Goal: Check status: Check status

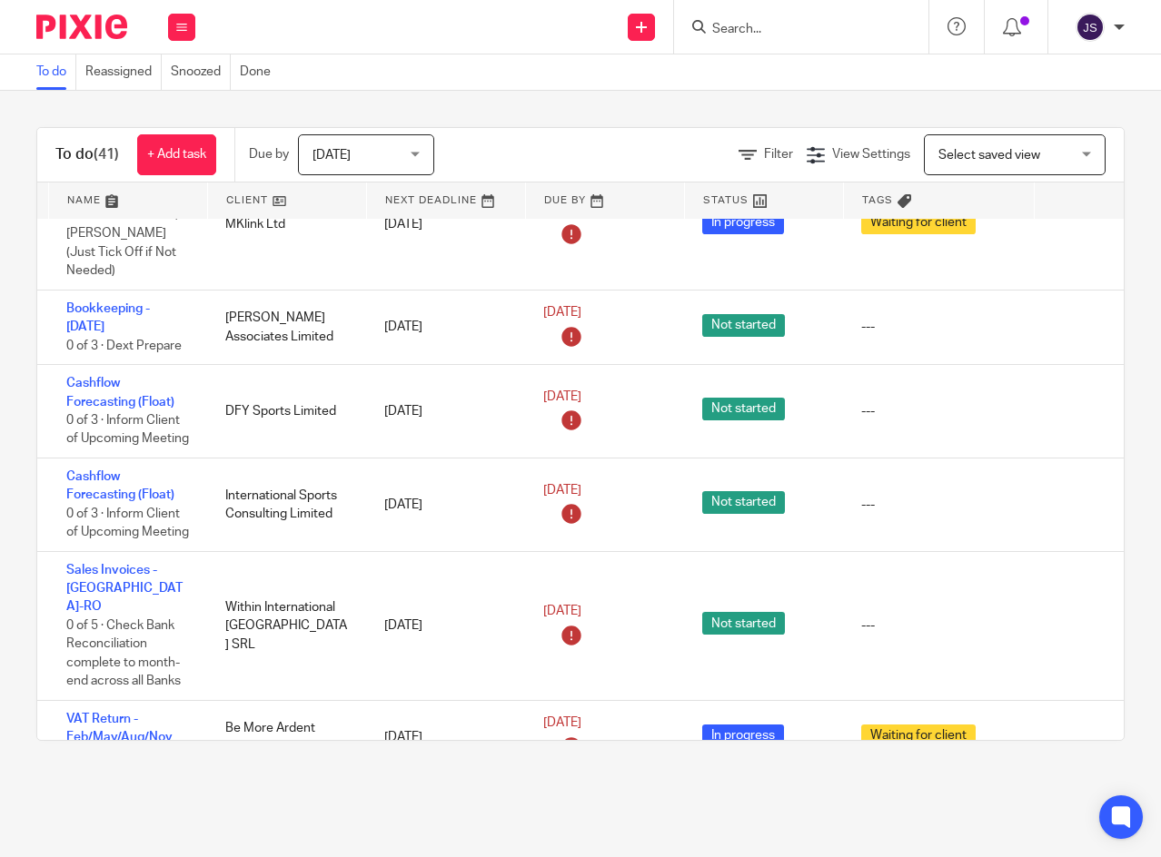
scroll to position [1907, 42]
click at [1068, 329] on icon at bounding box center [1072, 328] width 18 height 18
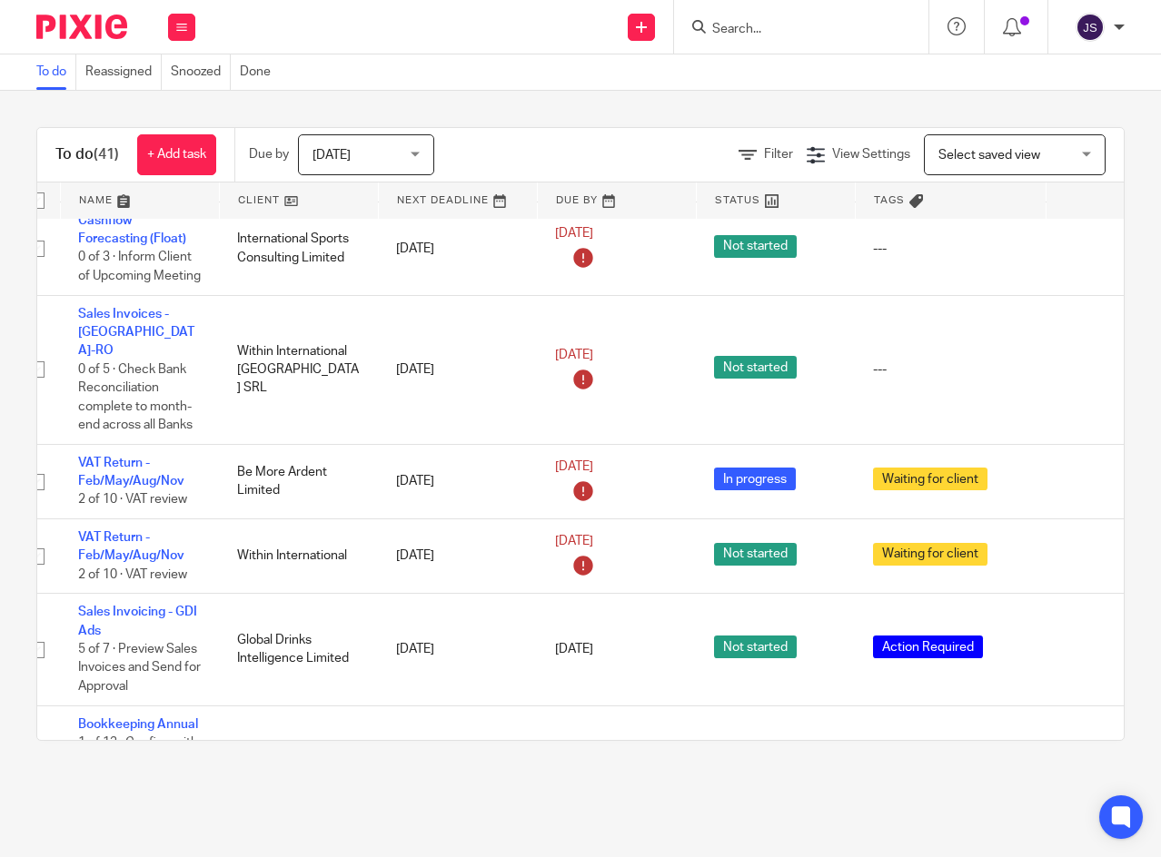
scroll to position [2089, 69]
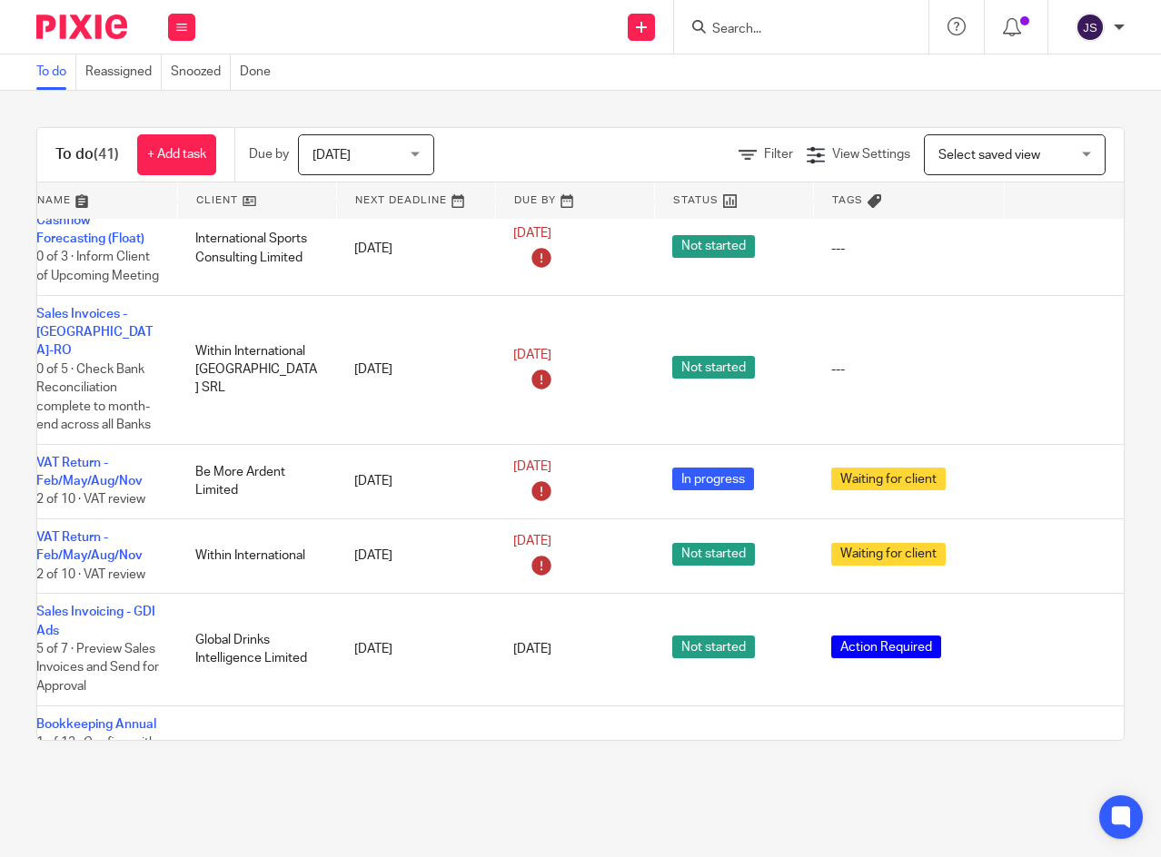
click at [1041, 379] on icon at bounding box center [1044, 370] width 18 height 18
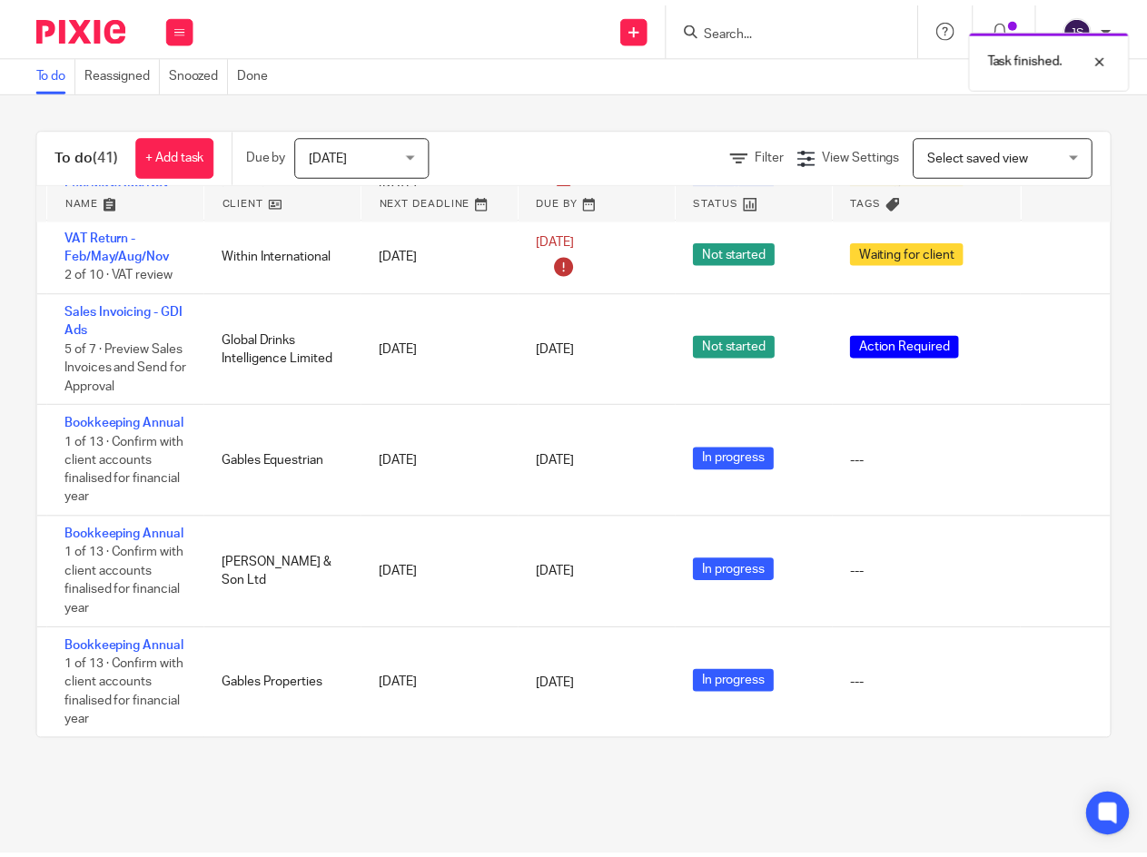
scroll to position [2271, 40]
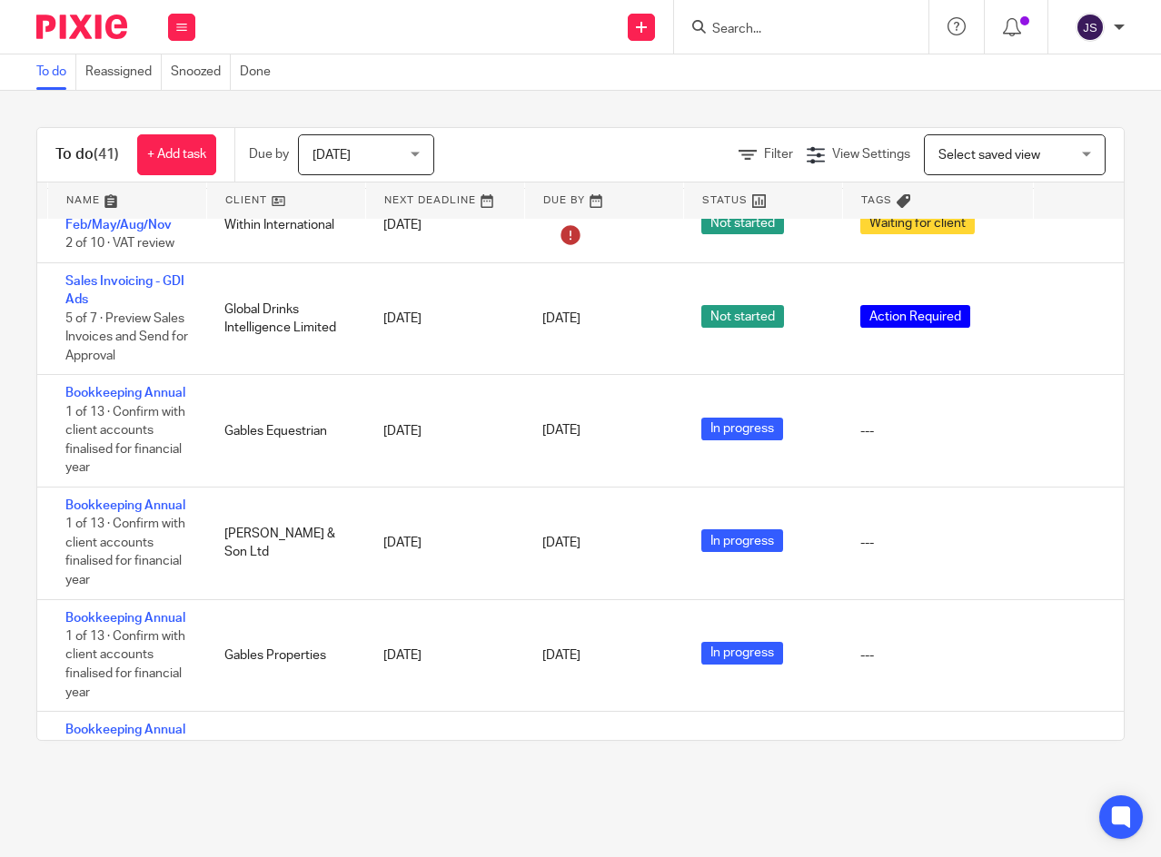
click at [624, 441] on link "[DATE]" at bounding box center [583, 430] width 82 height 19
click at [624, 553] on link "[DATE]" at bounding box center [583, 543] width 82 height 19
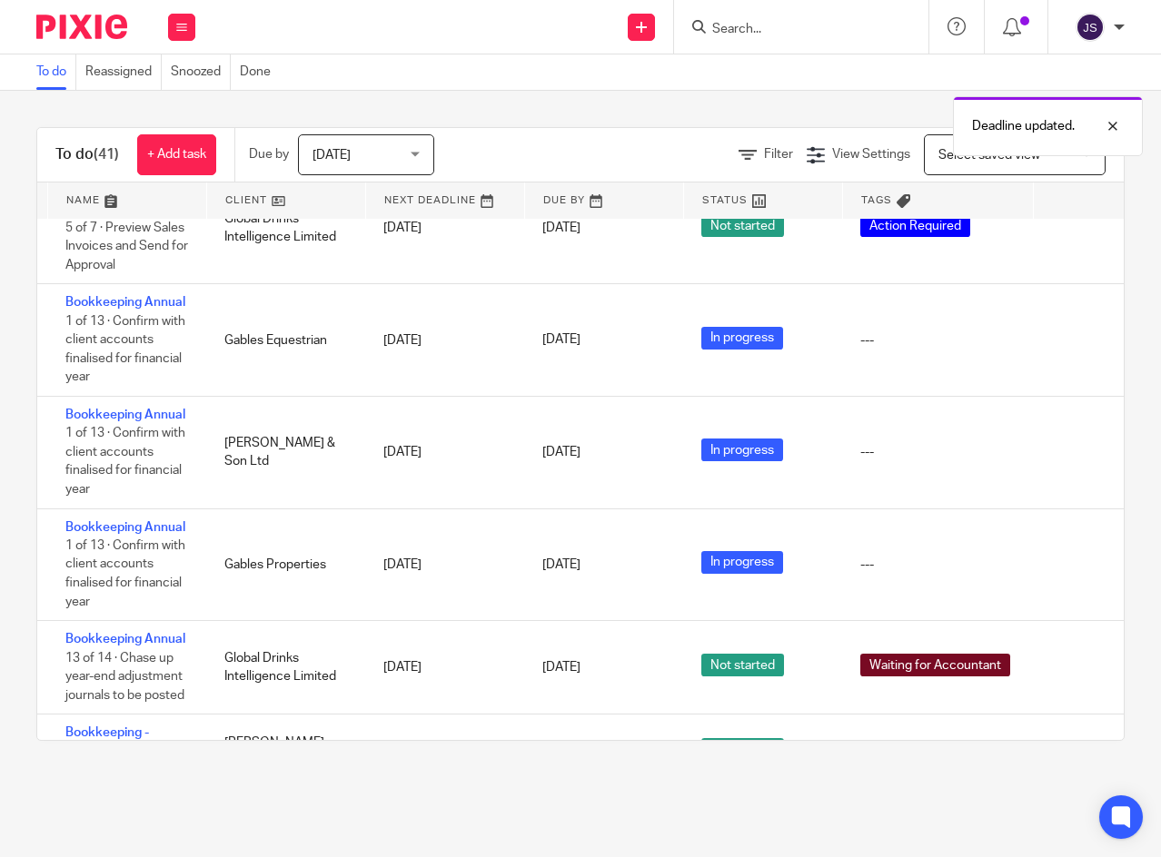
scroll to position [2452, 40]
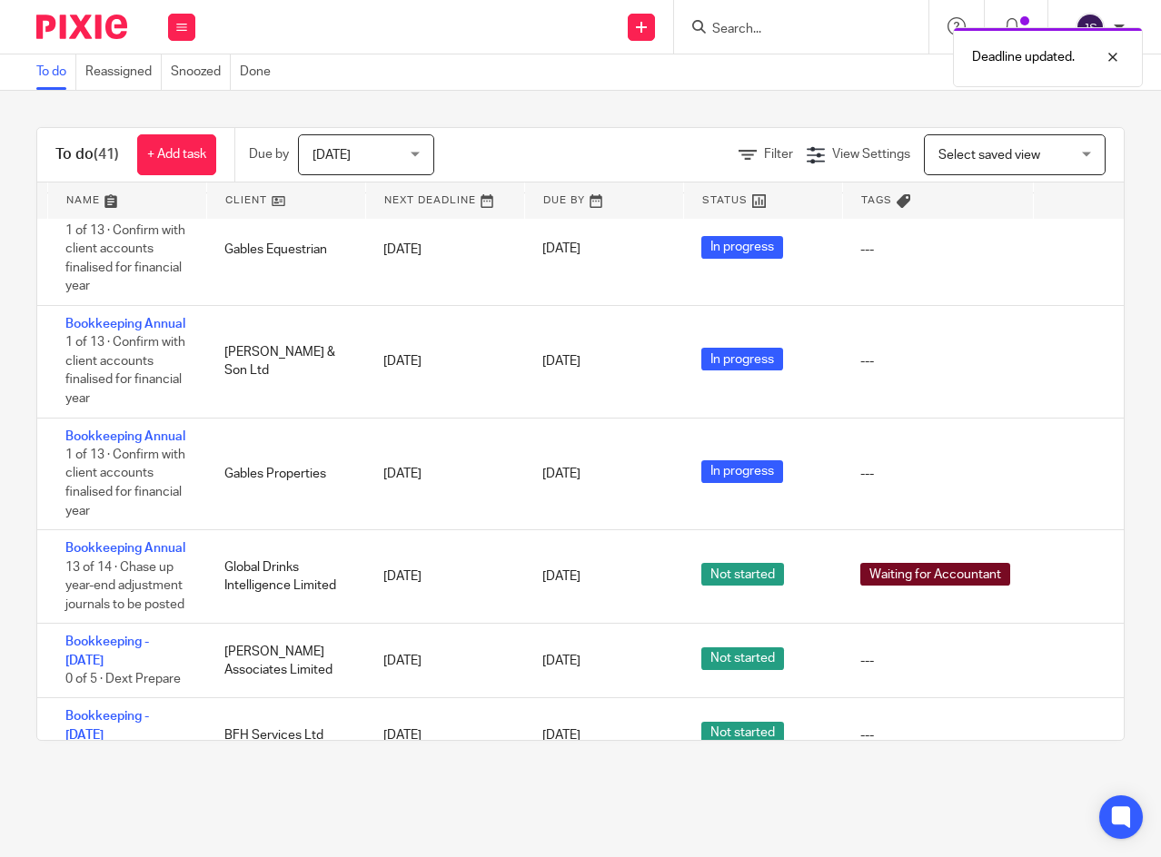
click at [624, 484] on link "[DATE]" at bounding box center [583, 474] width 82 height 19
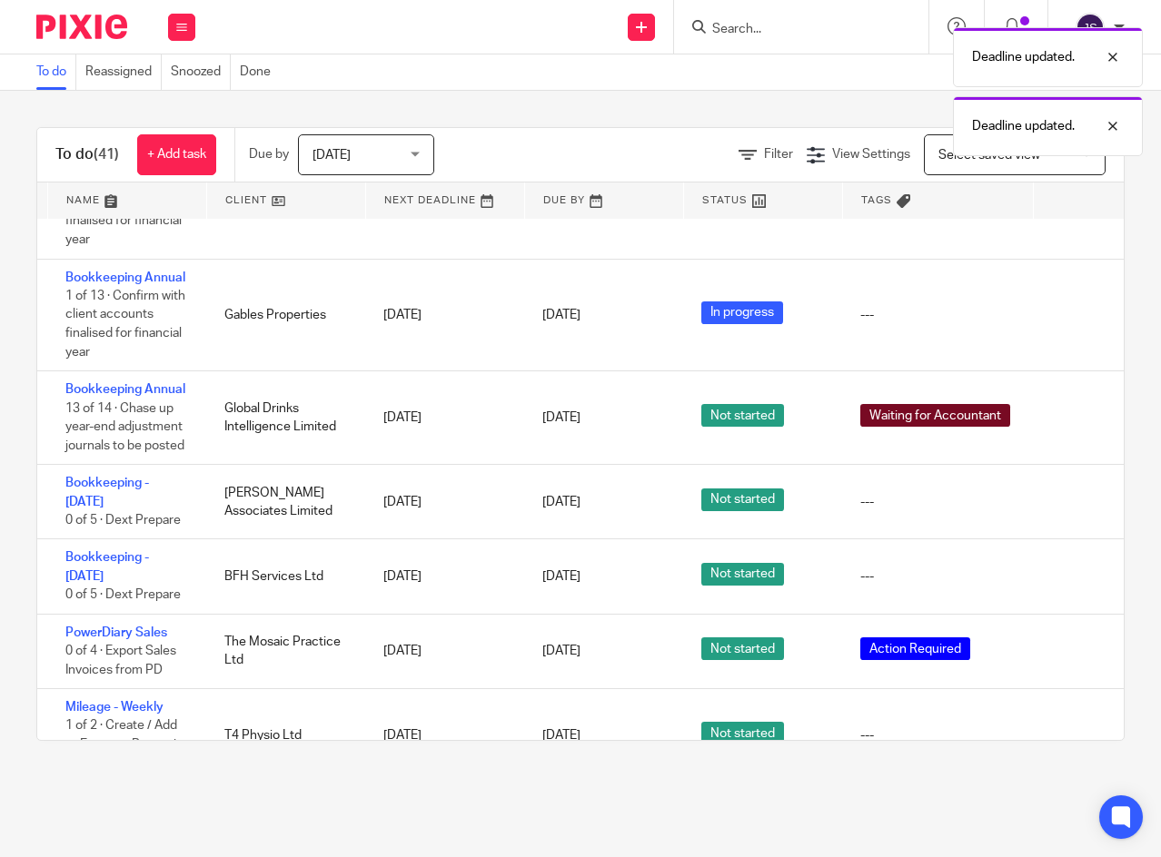
scroll to position [2634, 40]
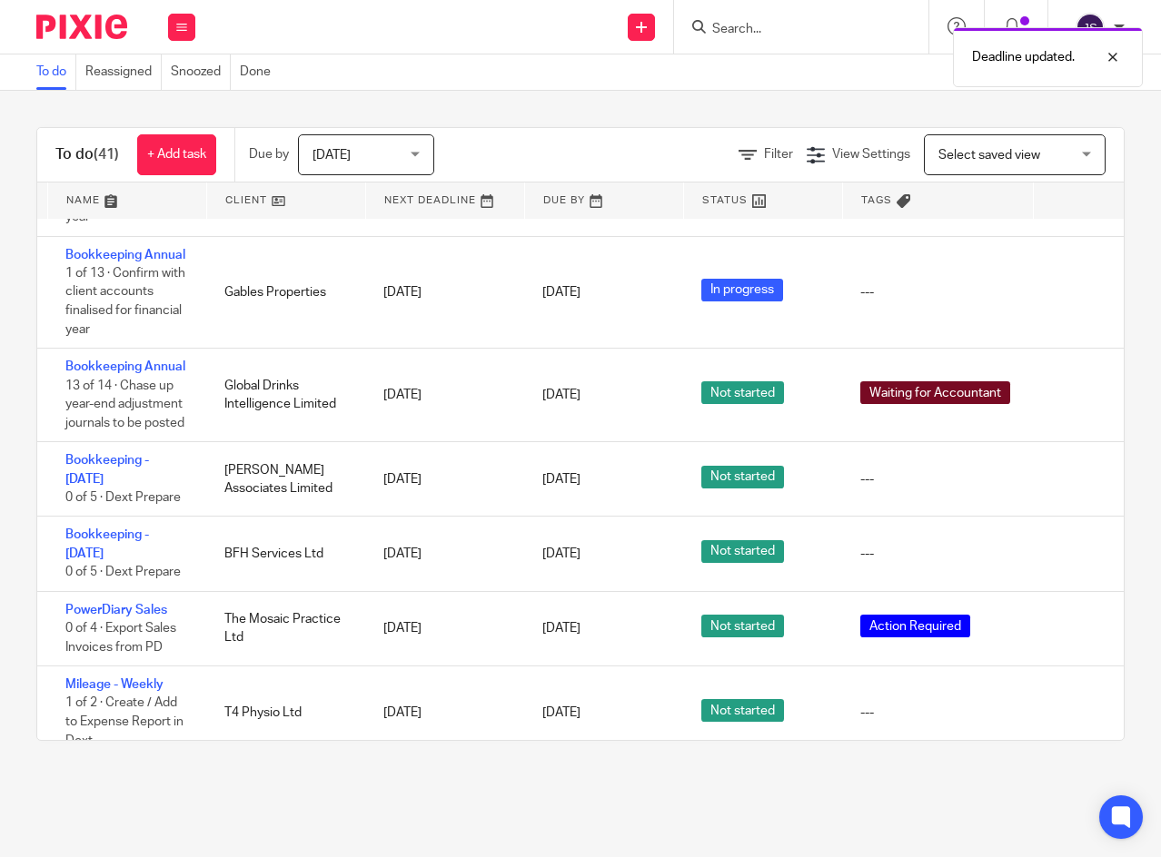
click at [624, 405] on link "[DATE]" at bounding box center [583, 395] width 82 height 19
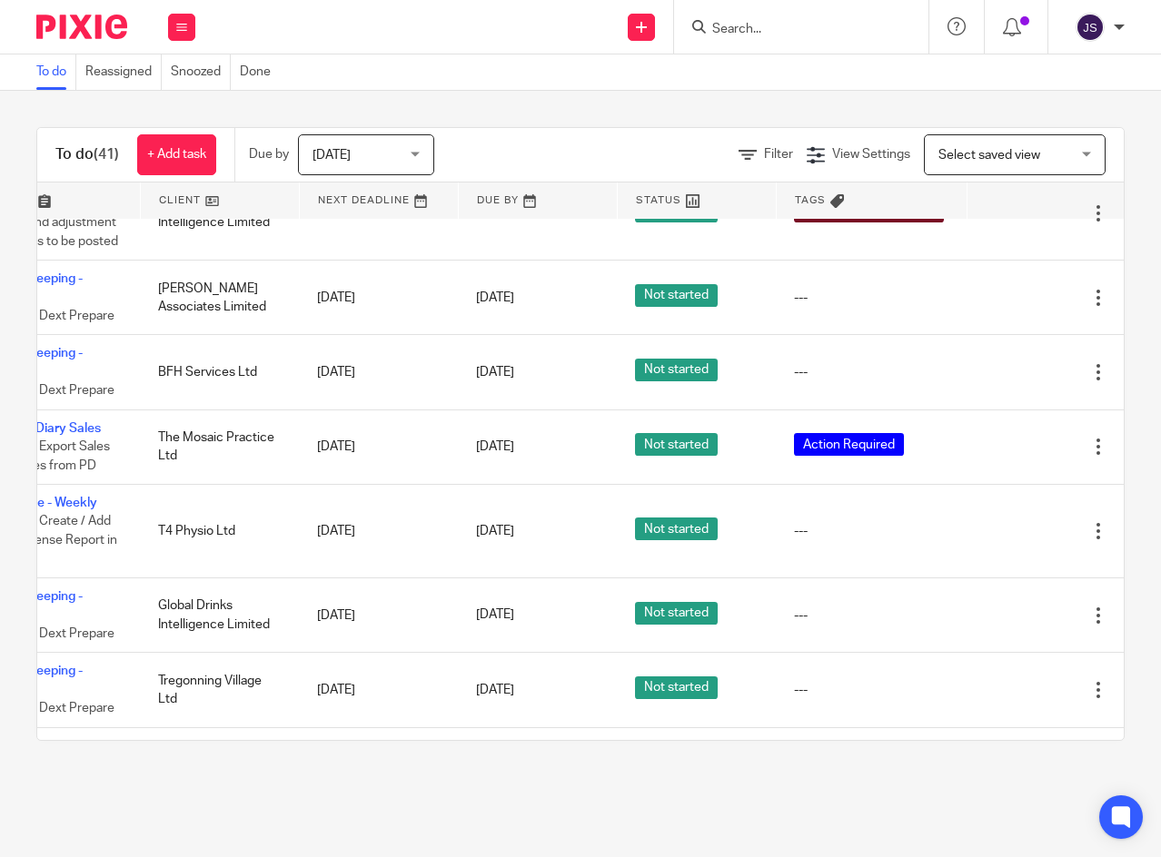
scroll to position [2816, 113]
click at [999, 457] on icon at bounding box center [1005, 448] width 18 height 18
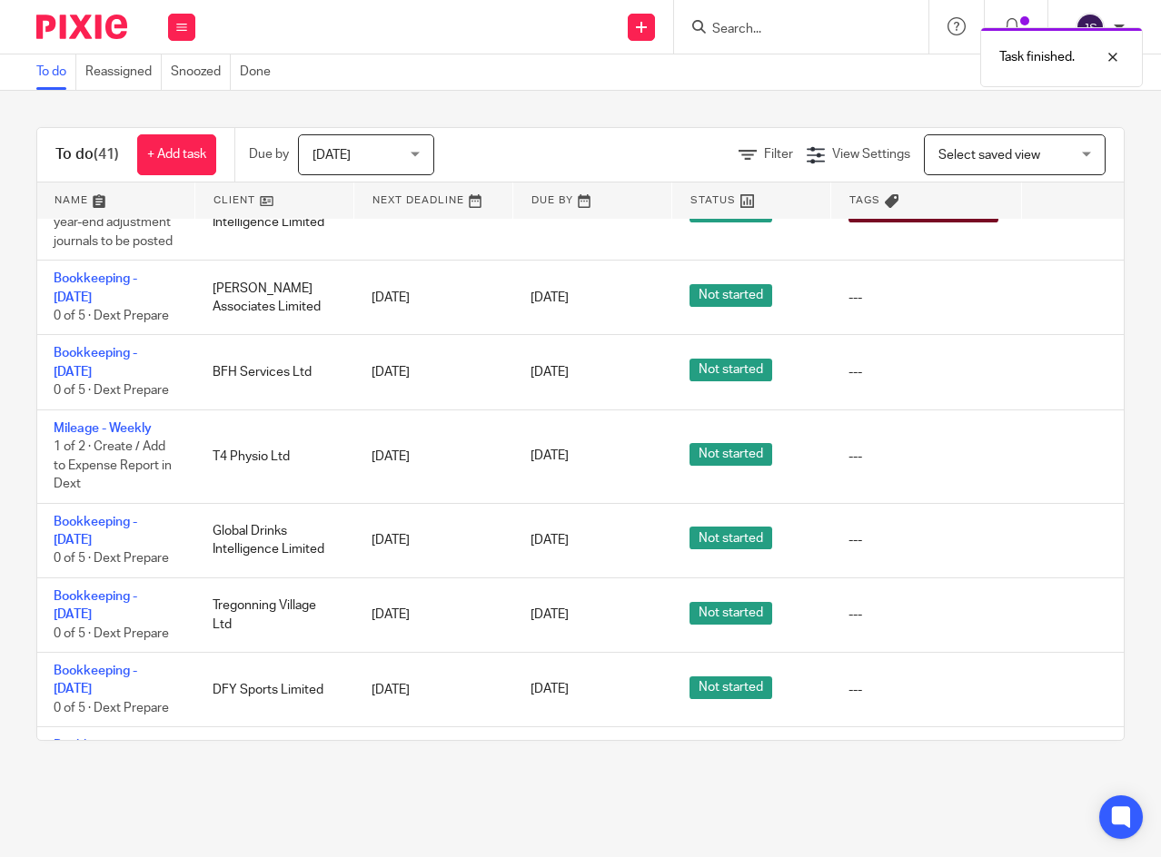
scroll to position [2816, 43]
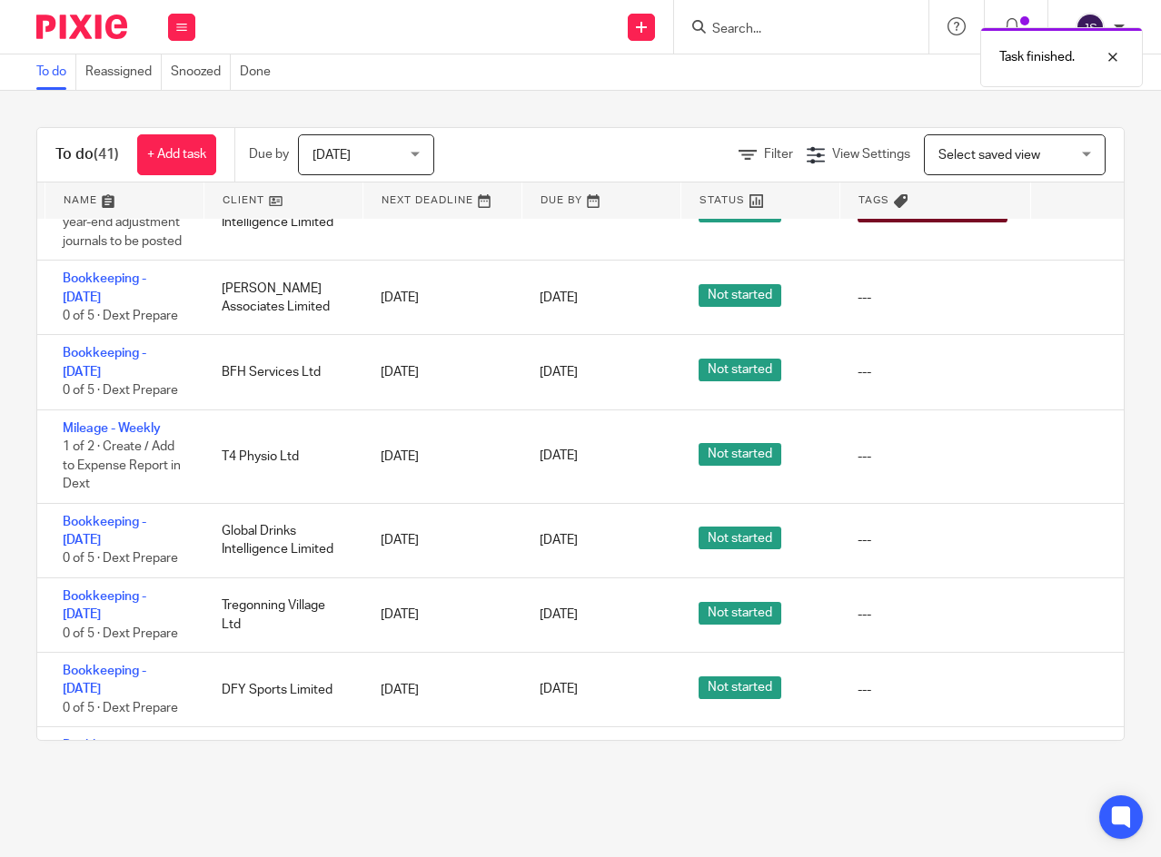
click at [1072, 466] on icon at bounding box center [1071, 457] width 18 height 18
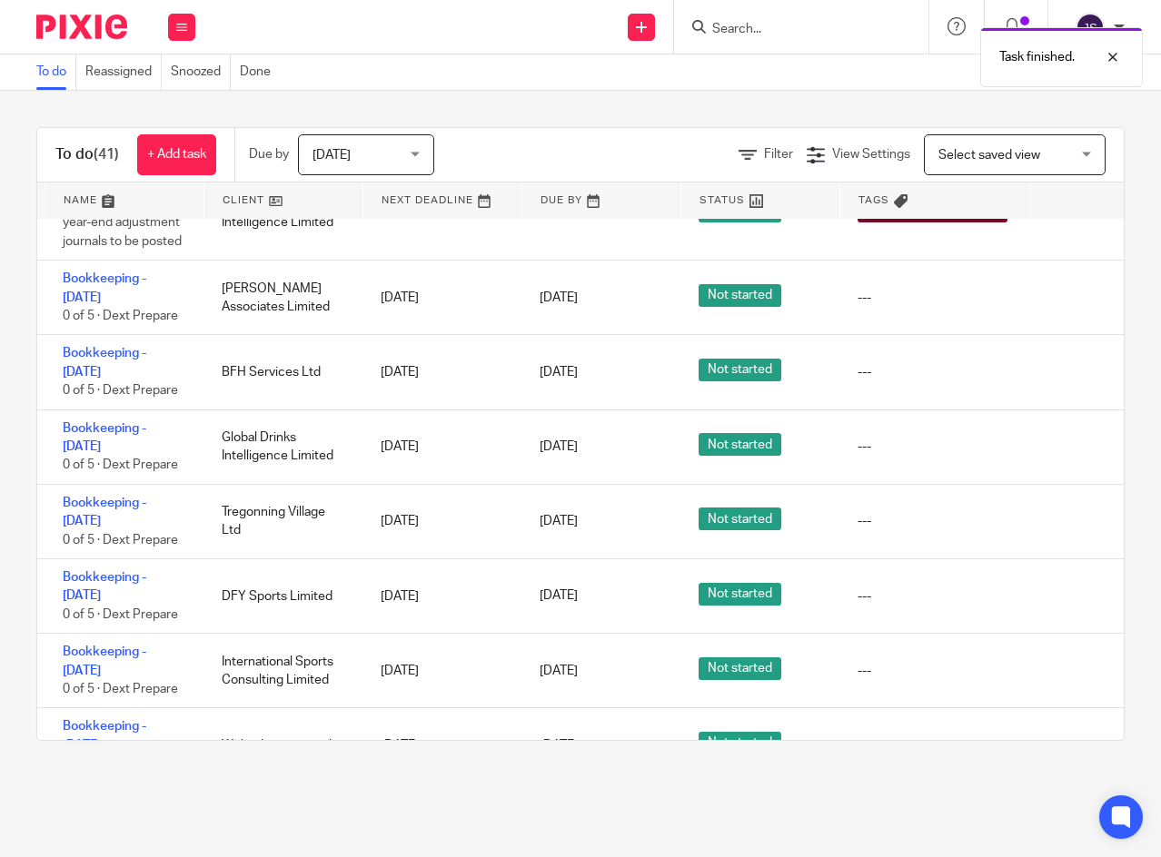
click at [1072, 456] on icon at bounding box center [1071, 447] width 18 height 18
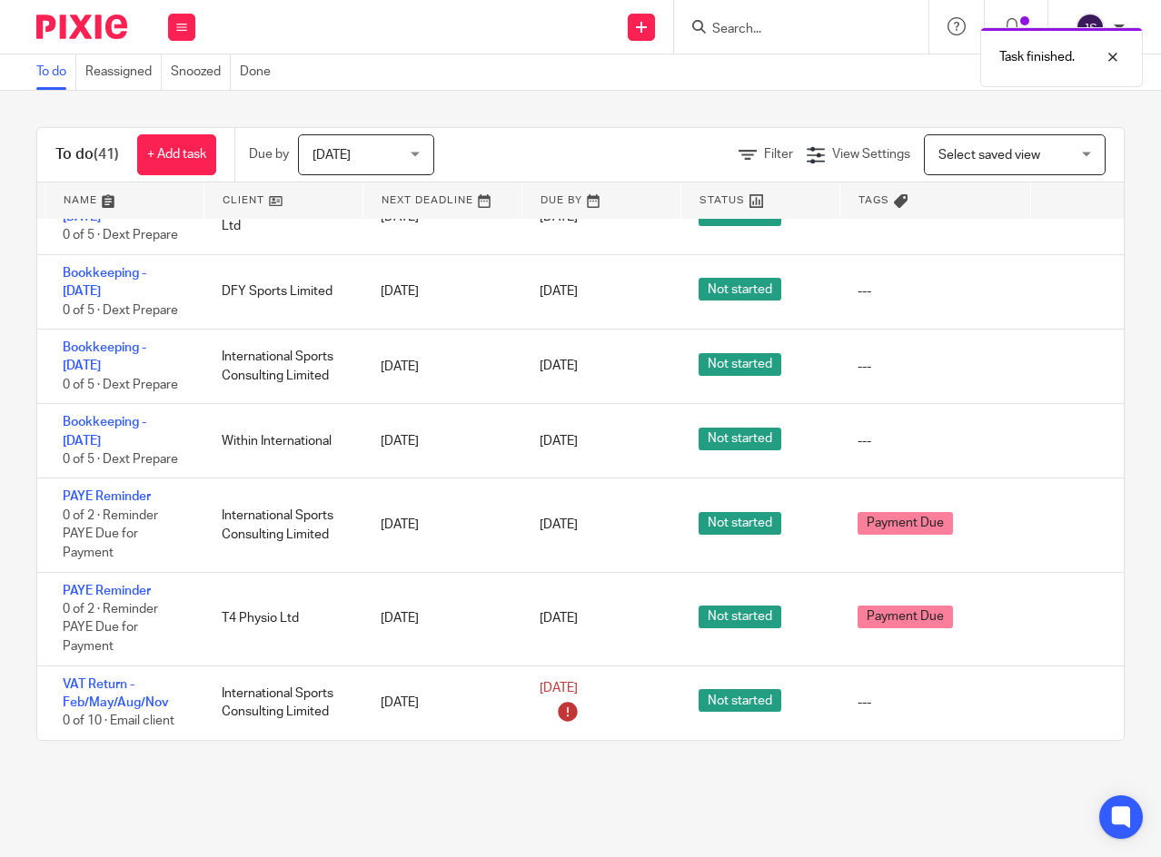
scroll to position [3088, 43]
click at [1074, 521] on icon at bounding box center [1071, 526] width 18 height 18
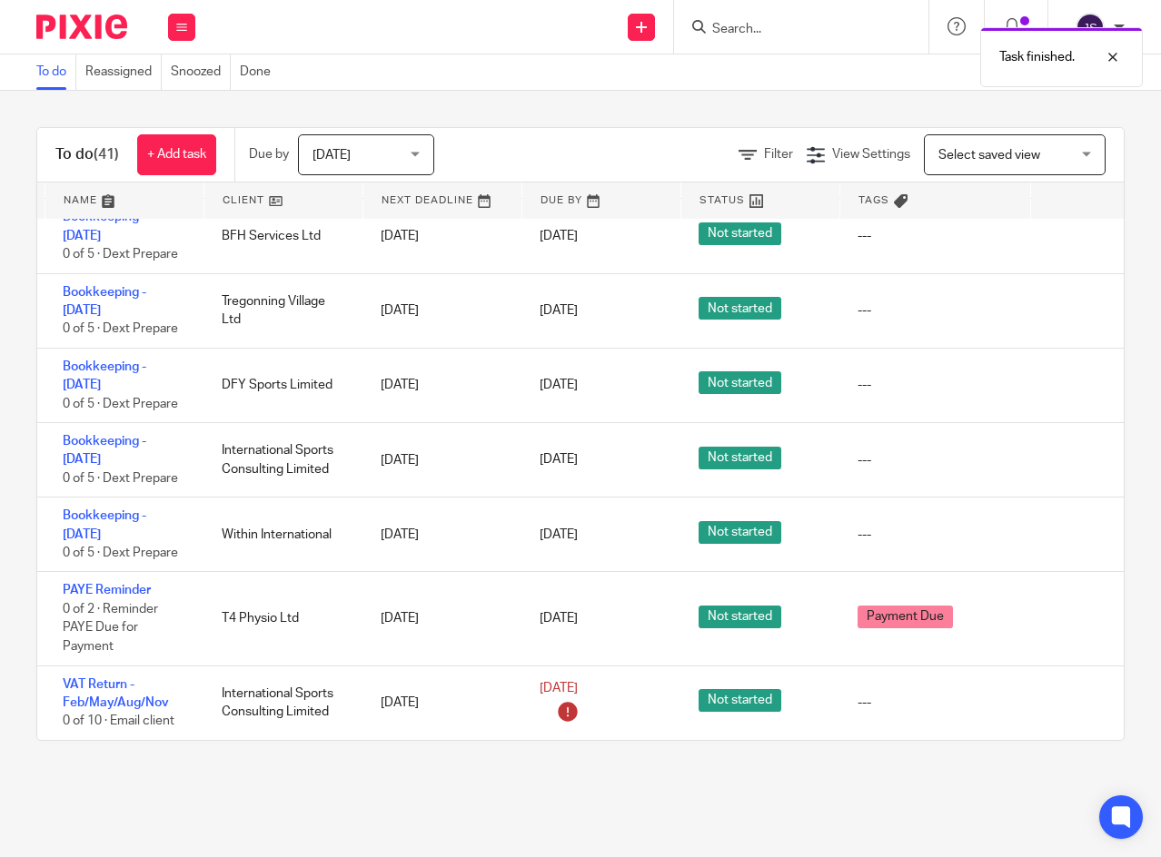
scroll to position [3003, 43]
click at [1065, 610] on icon at bounding box center [1071, 619] width 18 height 18
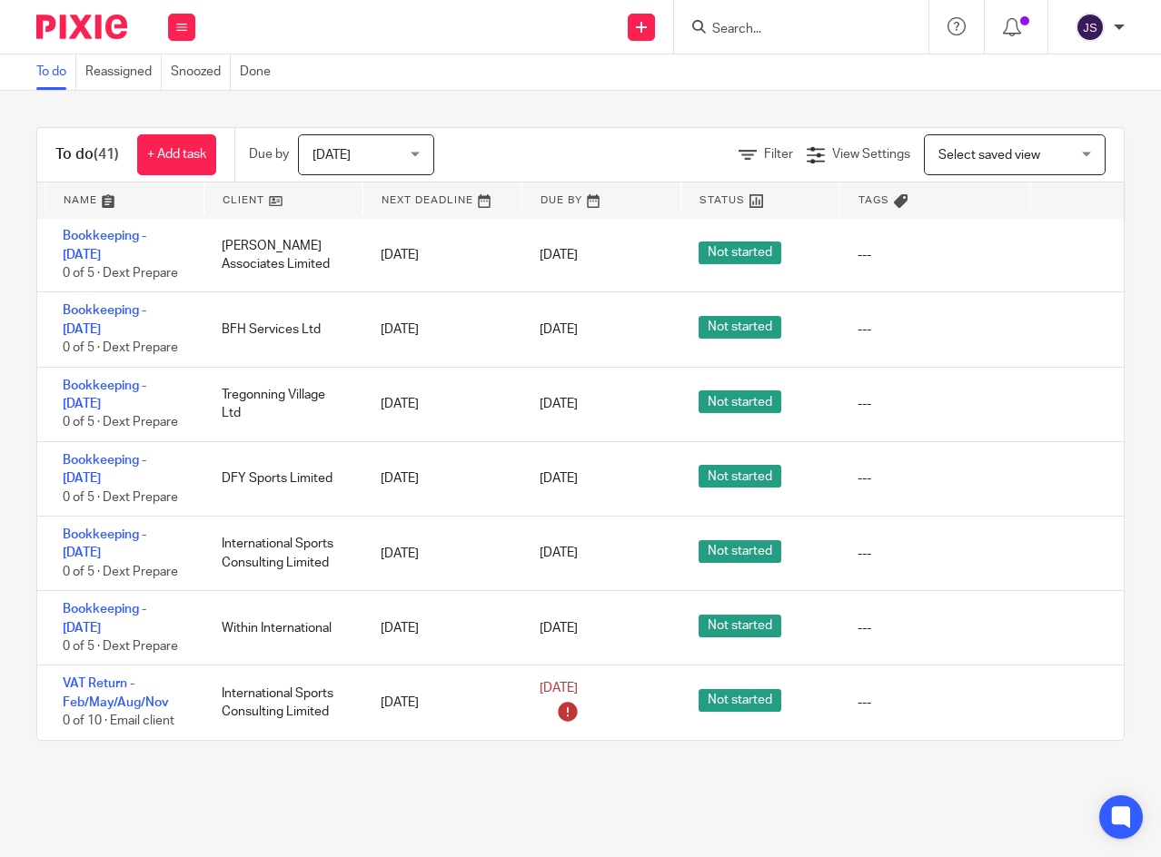
click at [1070, 471] on icon at bounding box center [1071, 480] width 18 height 18
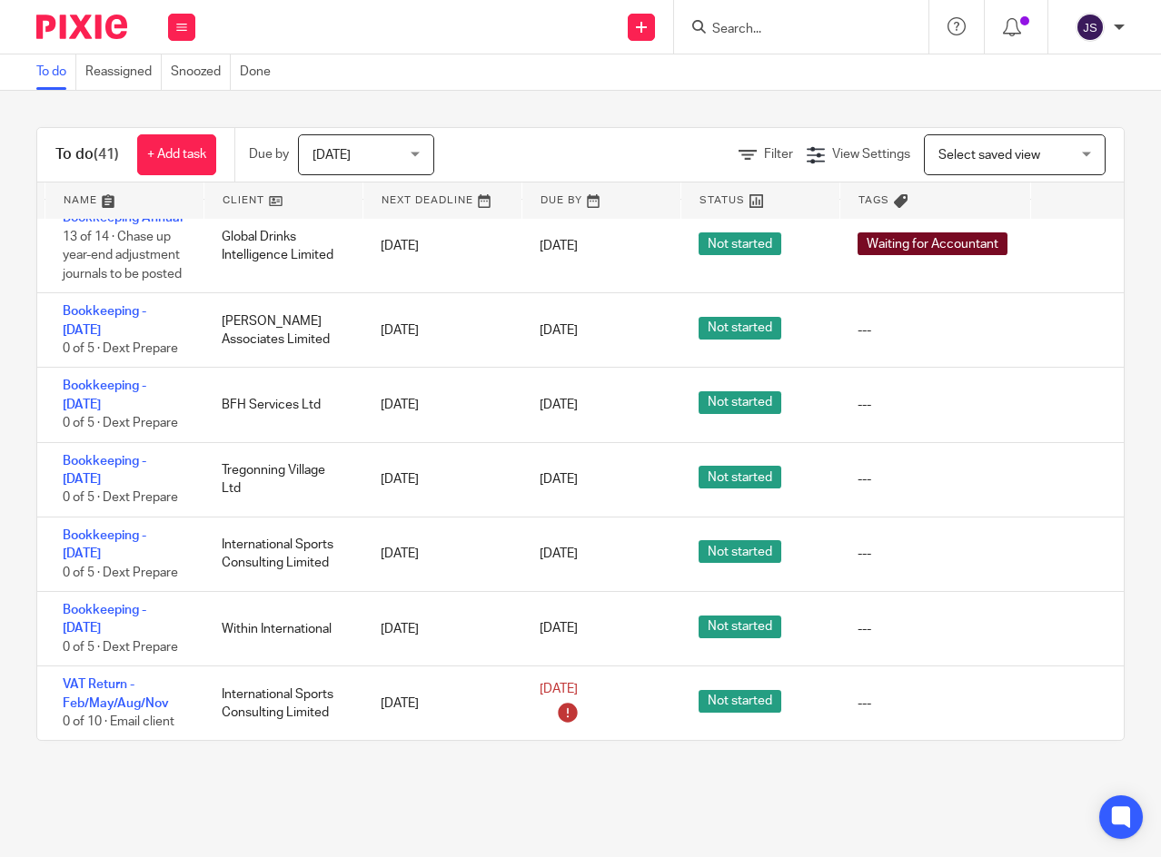
click at [1073, 471] on icon at bounding box center [1071, 480] width 18 height 18
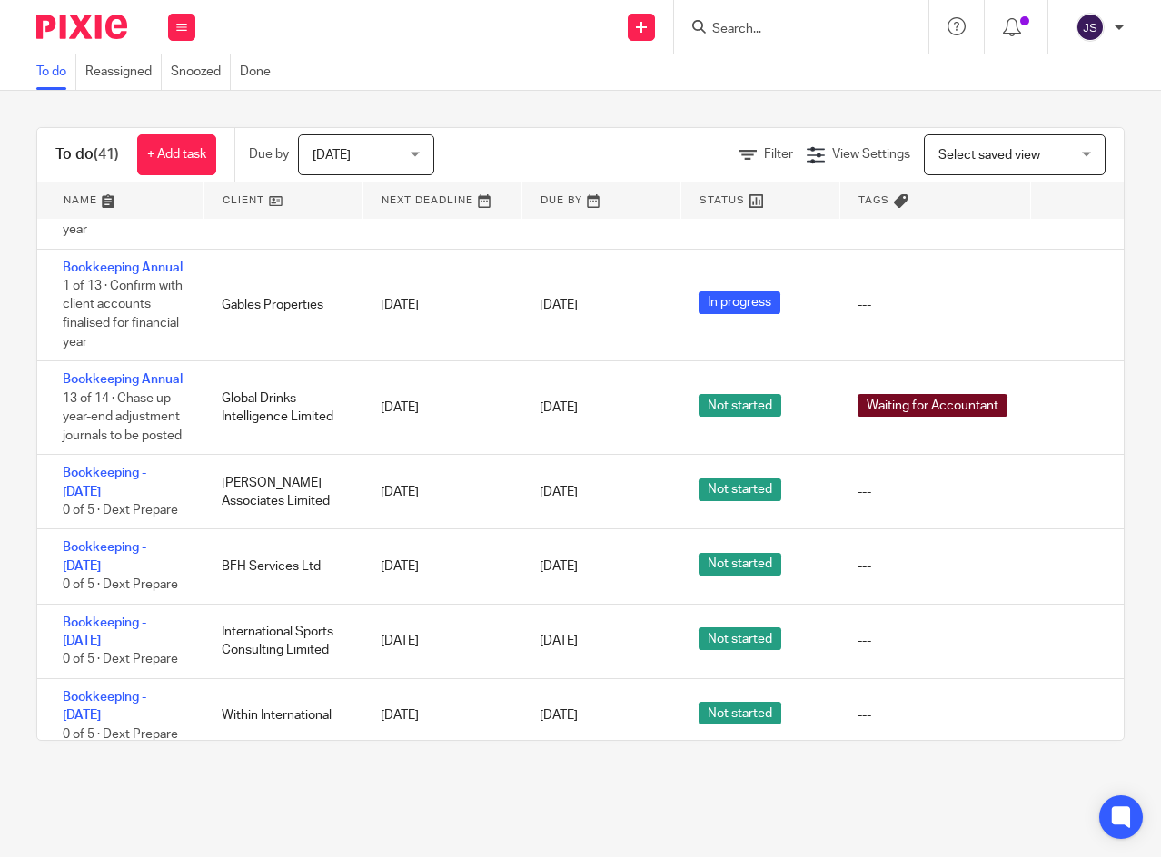
scroll to position [2760, 43]
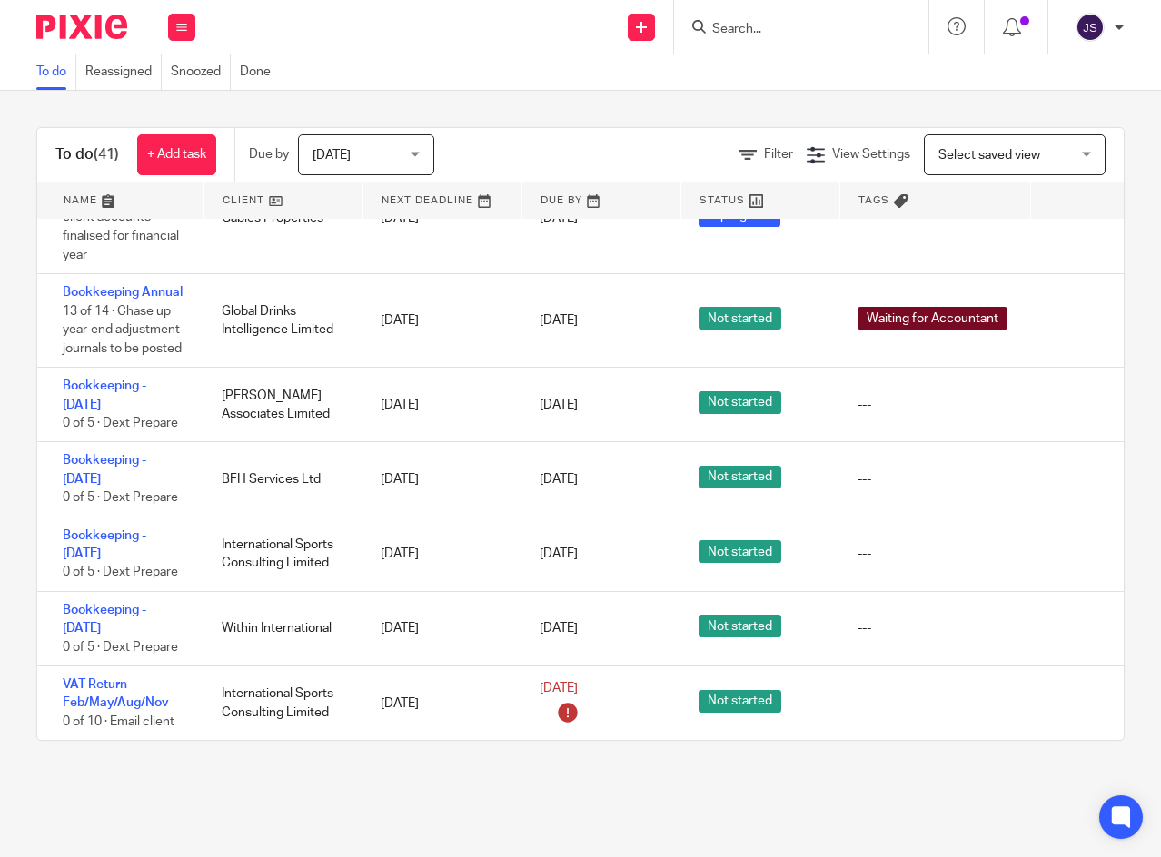
click at [1073, 471] on icon at bounding box center [1071, 480] width 18 height 18
